Goal: Information Seeking & Learning: Get advice/opinions

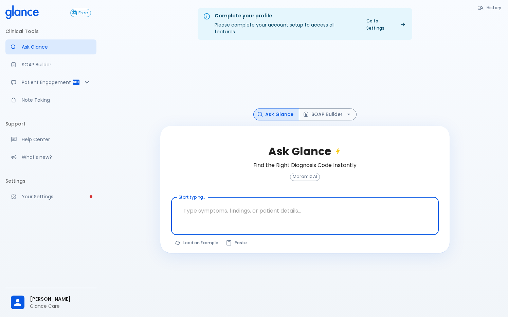
click at [196, 243] on div "Ask Glance Find the Right Diagnosis Code Instantly Moramiz AI Start typing... x…" at bounding box center [304, 189] width 289 height 127
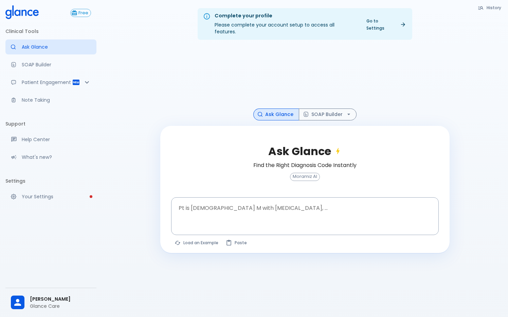
click at [194, 237] on button "Load an Example" at bounding box center [196, 242] width 51 height 10
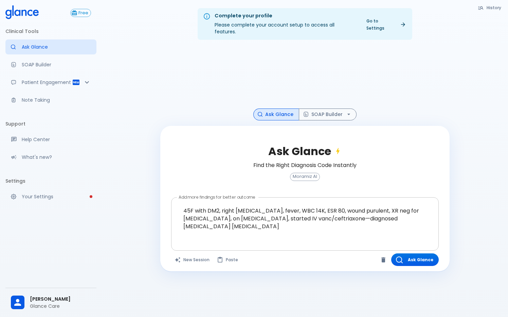
click at [182, 204] on textarea "45F with DM2, right [MEDICAL_DATA], fever, WBC 14K, ESR 80, wound purulent, XR …" at bounding box center [305, 218] width 258 height 37
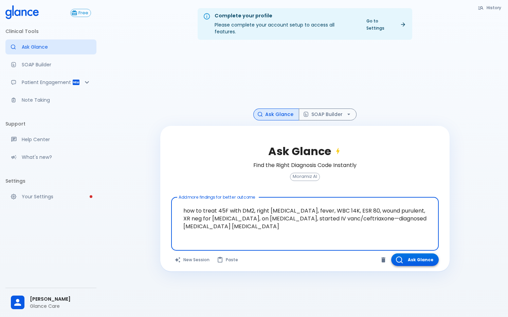
type textarea "how to treat 45F with DM2, right foot ulcer, fever, WBC 14K, ESR 80, wound puru…"
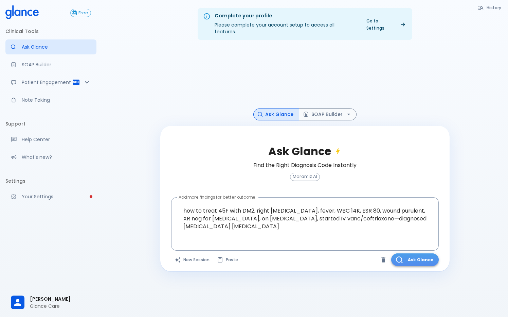
click at [410, 253] on button "Ask Glance" at bounding box center [415, 259] width 48 height 13
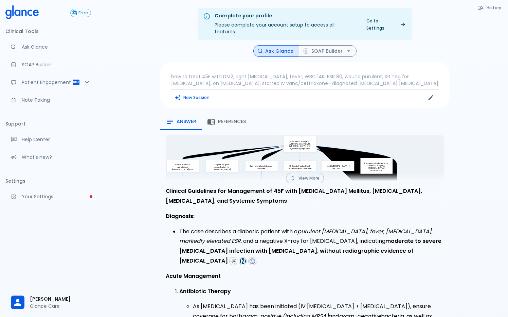
click at [227, 73] on p "how to treat 45F with DM2, right foot ulcer, fever, WBC 14K, ESR 80, wound puru…" at bounding box center [305, 80] width 268 height 14
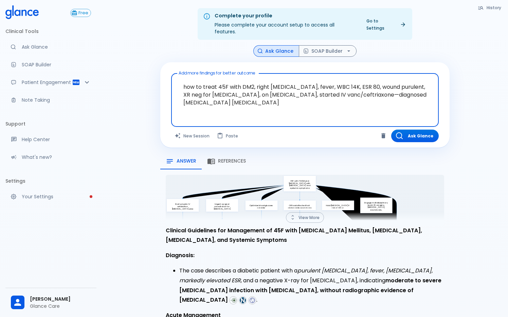
drag, startPoint x: 215, startPoint y: 79, endPoint x: 162, endPoint y: 82, distance: 52.7
click at [176, 82] on textarea "how to treat 45F with DM2, right foot ulcer, fever, WBC 14K, ESR 80, wound puru…" at bounding box center [305, 94] width 258 height 37
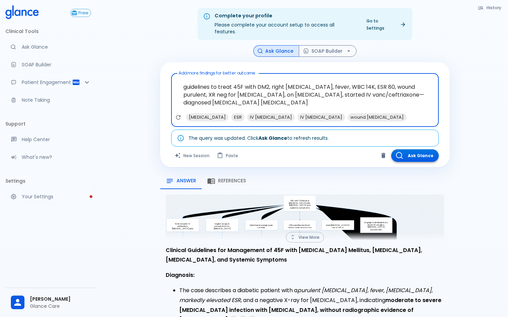
type textarea "guidelines to treat 45F with DM2, right foot ulcer, fever, WBC 14K, ESR 80, wou…"
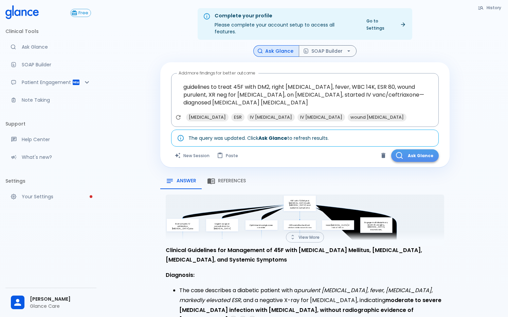
click at [424, 149] on button "Ask Glance" at bounding box center [415, 155] width 48 height 13
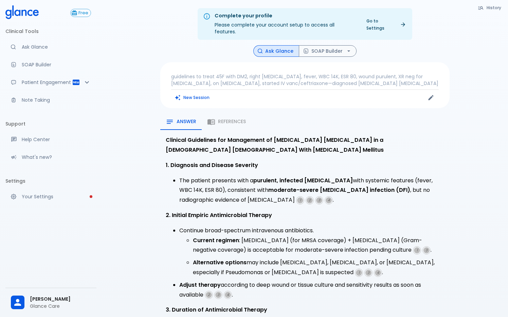
click at [500, 3] on button "History" at bounding box center [490, 8] width 31 height 10
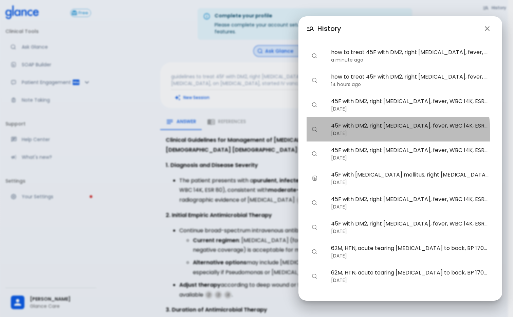
click at [372, 132] on p "7 days ago" at bounding box center [410, 133] width 158 height 7
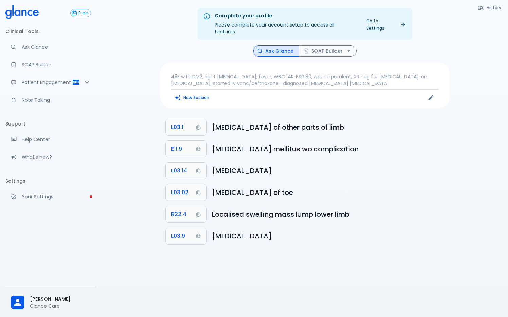
click at [487, 10] on button "History" at bounding box center [490, 8] width 31 height 10
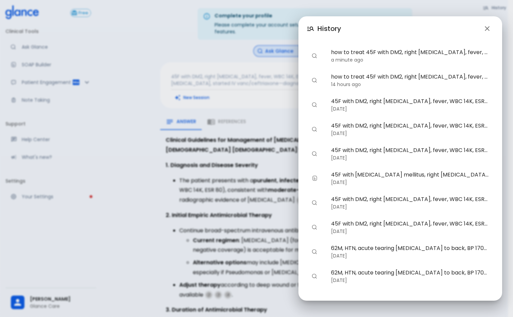
click at [378, 160] on p "10 days ago" at bounding box center [410, 157] width 158 height 7
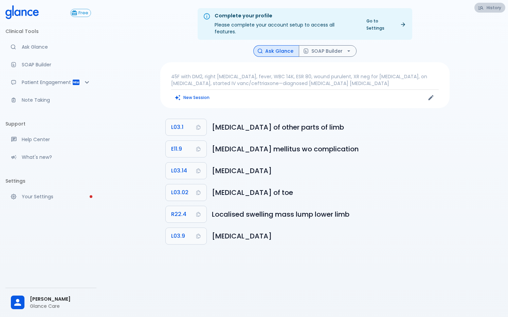
click at [495, 8] on button "History" at bounding box center [490, 8] width 31 height 10
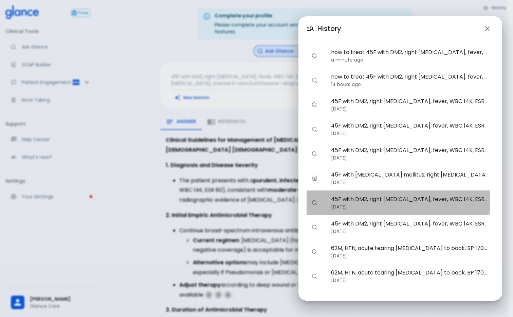
click at [367, 200] on span "45F with DM2, right [MEDICAL_DATA], fever, WBC 14K, ESR 80, wound purulent, XR …" at bounding box center [410, 199] width 158 height 8
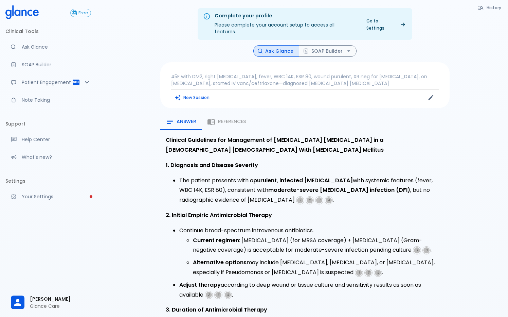
click at [491, 4] on button "History" at bounding box center [490, 8] width 31 height 10
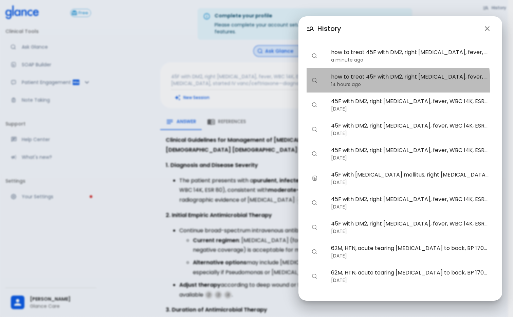
click at [364, 84] on p "14 hours ago" at bounding box center [410, 84] width 158 height 7
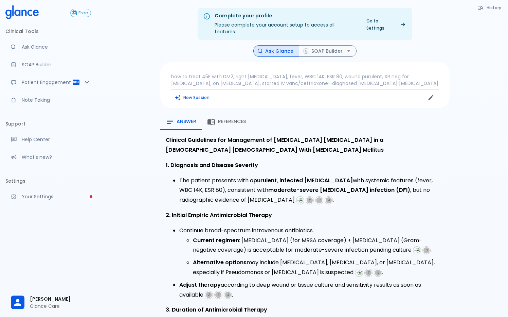
click at [496, 6] on button "History" at bounding box center [490, 8] width 31 height 10
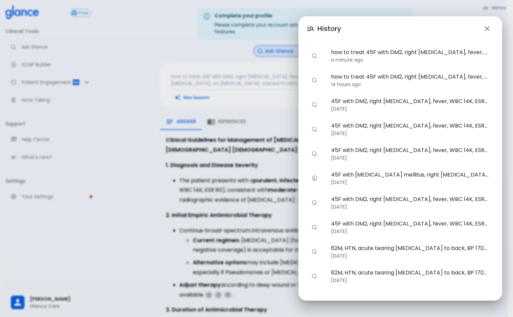
click at [397, 104] on span "45F with DM2, right [MEDICAL_DATA], fever, WBC 14K, ESR 80, wound purulent, XR …" at bounding box center [410, 101] width 158 height 8
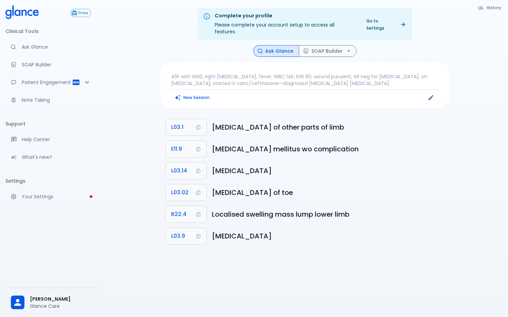
click at [205, 73] on p "45F with DM2, right [MEDICAL_DATA], fever, WBC 14K, ESR 80, wound purulent, XR …" at bounding box center [305, 80] width 268 height 14
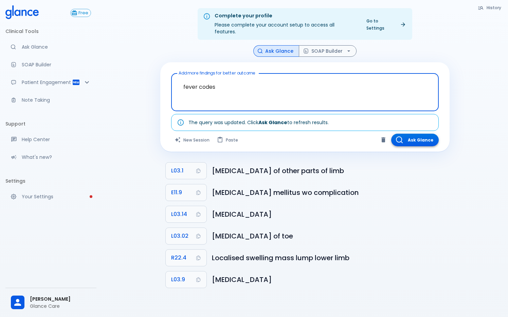
type textarea "fever codes"
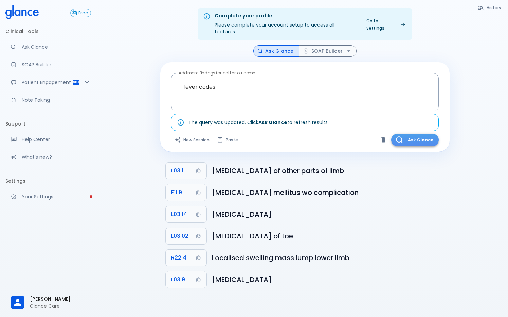
click at [424, 133] on button "Ask Glance" at bounding box center [415, 139] width 48 height 13
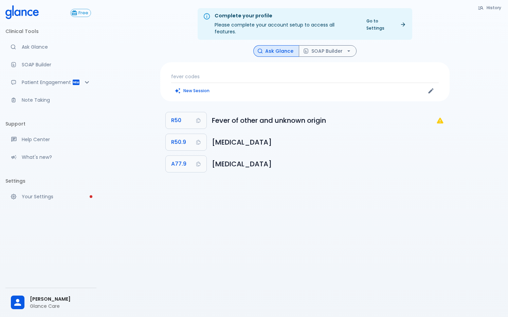
click at [462, 124] on div "Complete your profile Please complete your account setup to access all features…" at bounding box center [305, 166] width 406 height 333
click at [210, 73] on p "fever codes" at bounding box center [305, 76] width 268 height 7
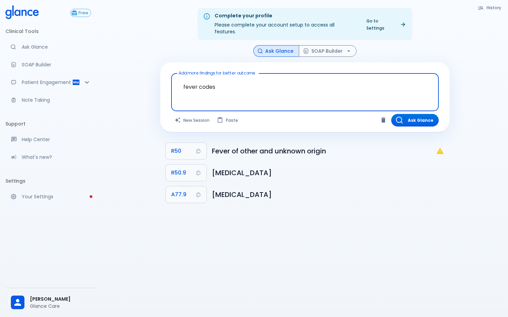
click at [228, 76] on textarea "fever codes" at bounding box center [305, 86] width 258 height 21
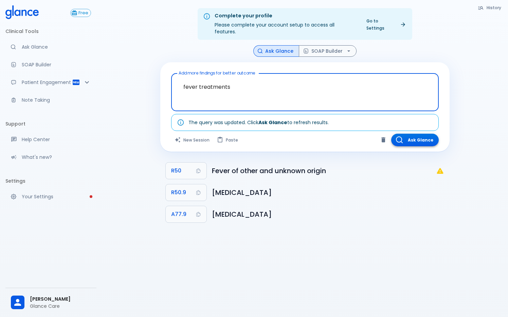
type textarea "fever treatments"
click at [431, 135] on button "Ask Glance" at bounding box center [415, 139] width 48 height 13
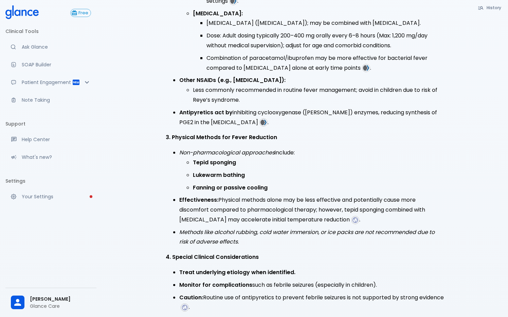
scroll to position [473, 0]
